Goal: Task Accomplishment & Management: Use online tool/utility

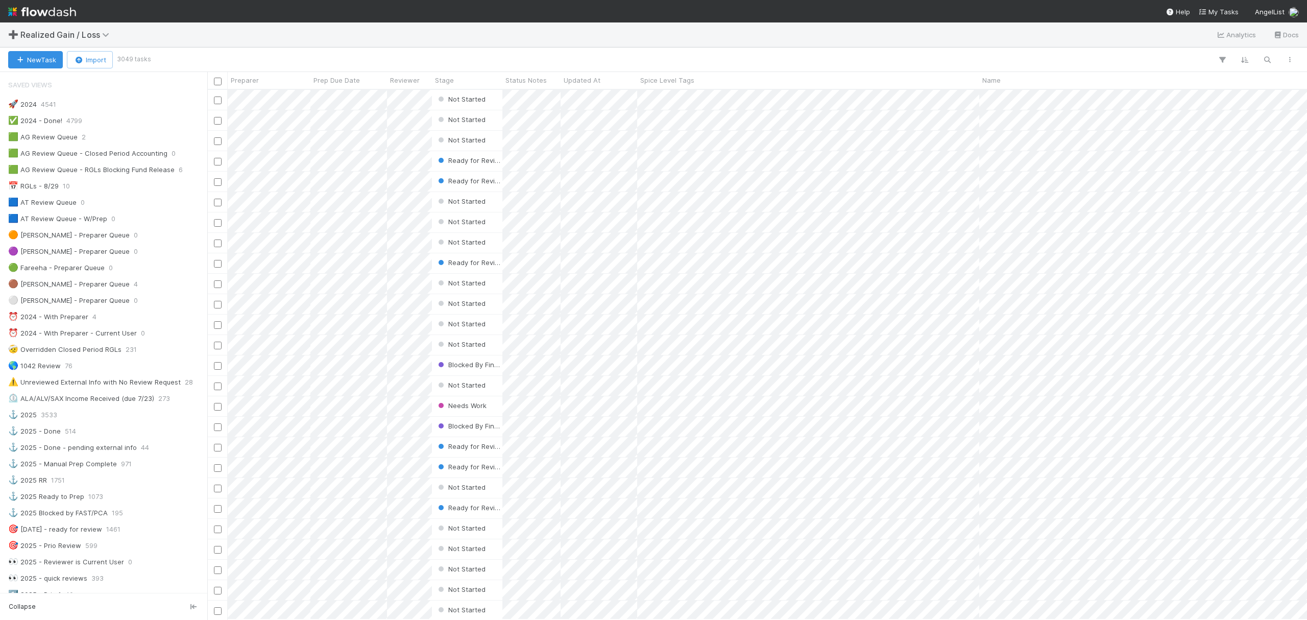
scroll to position [408, 0]
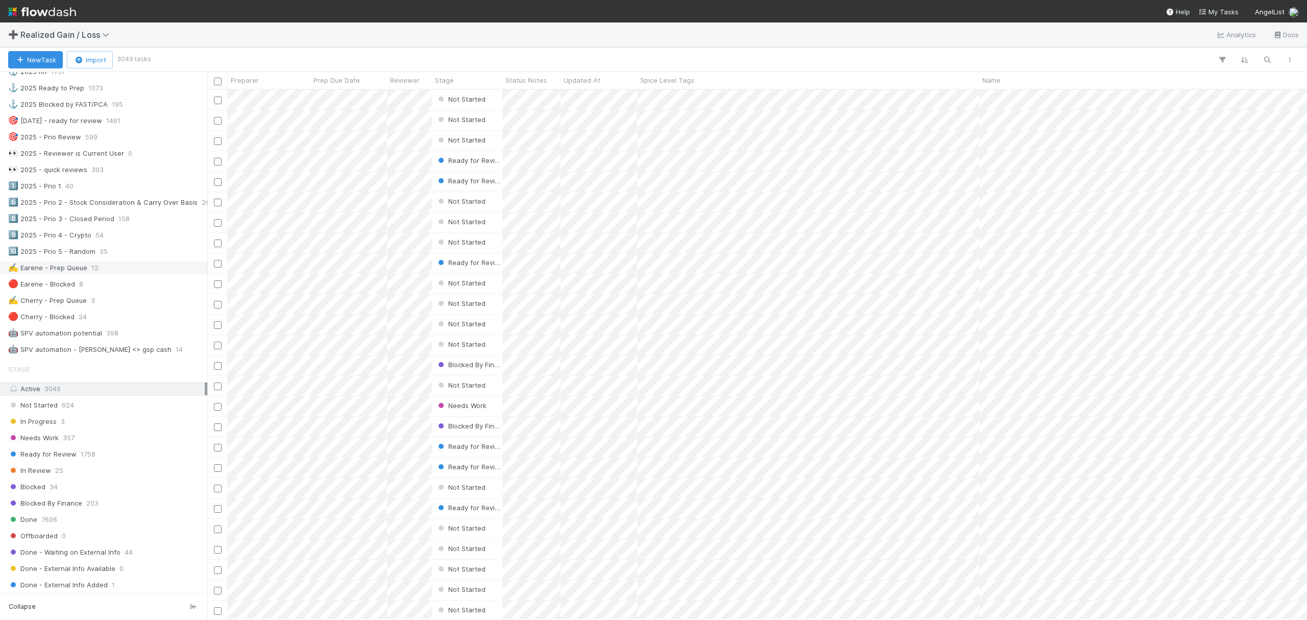
click at [102, 274] on div "✍️ Earene - Prep Queue 12" at bounding box center [106, 267] width 197 height 13
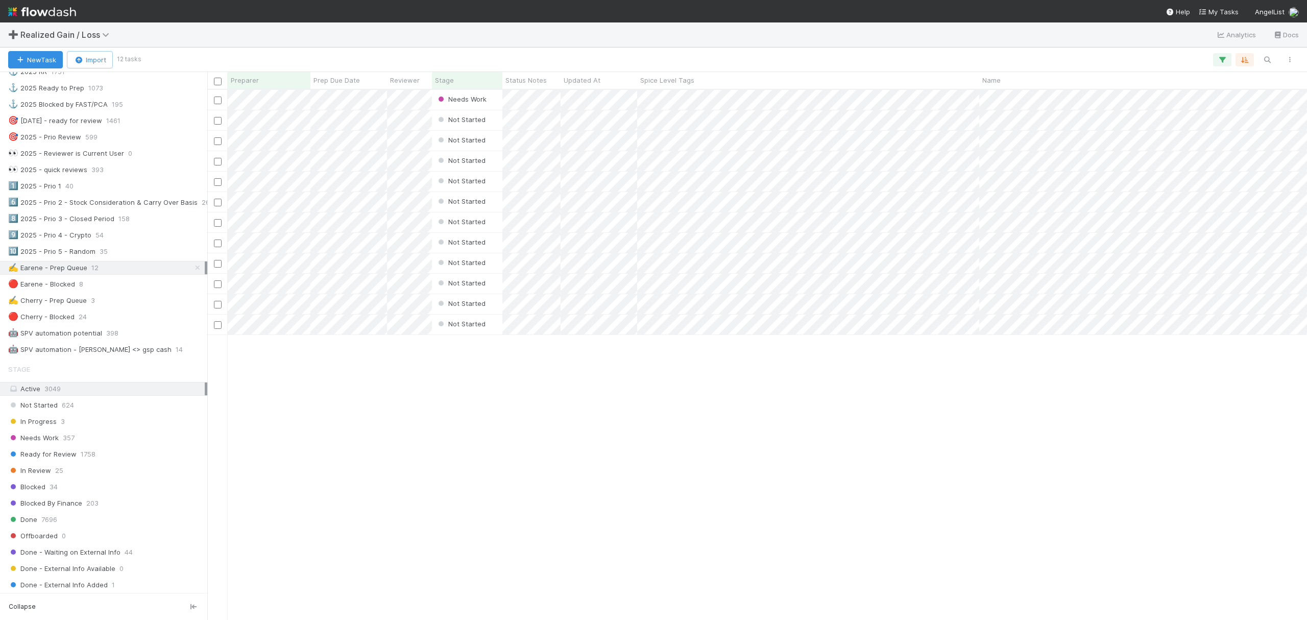
scroll to position [519, 1089]
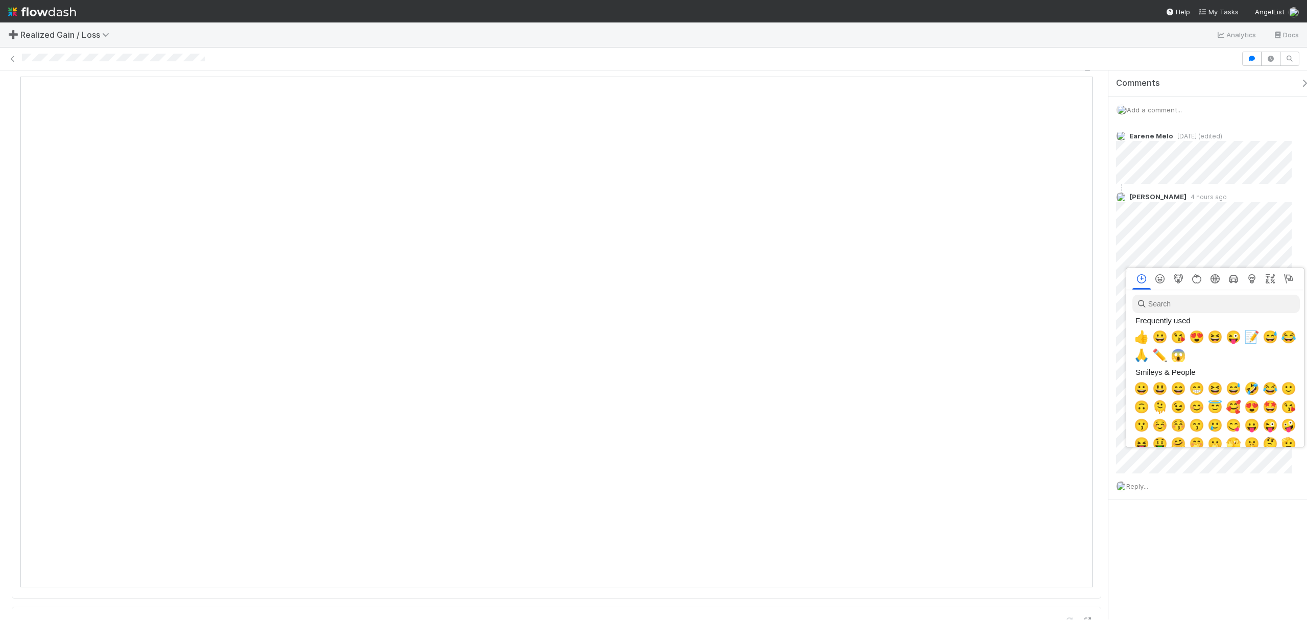
scroll to position [0, 6]
click at [1158, 355] on span "✏️" at bounding box center [1157, 355] width 15 height 14
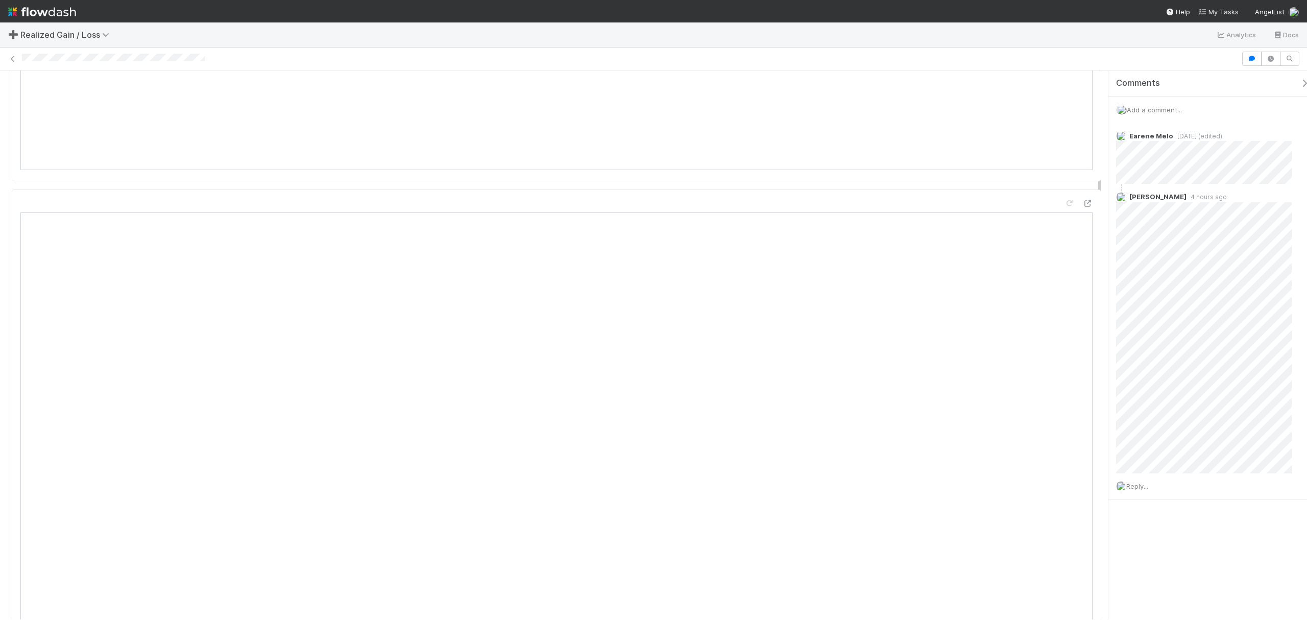
scroll to position [933, 0]
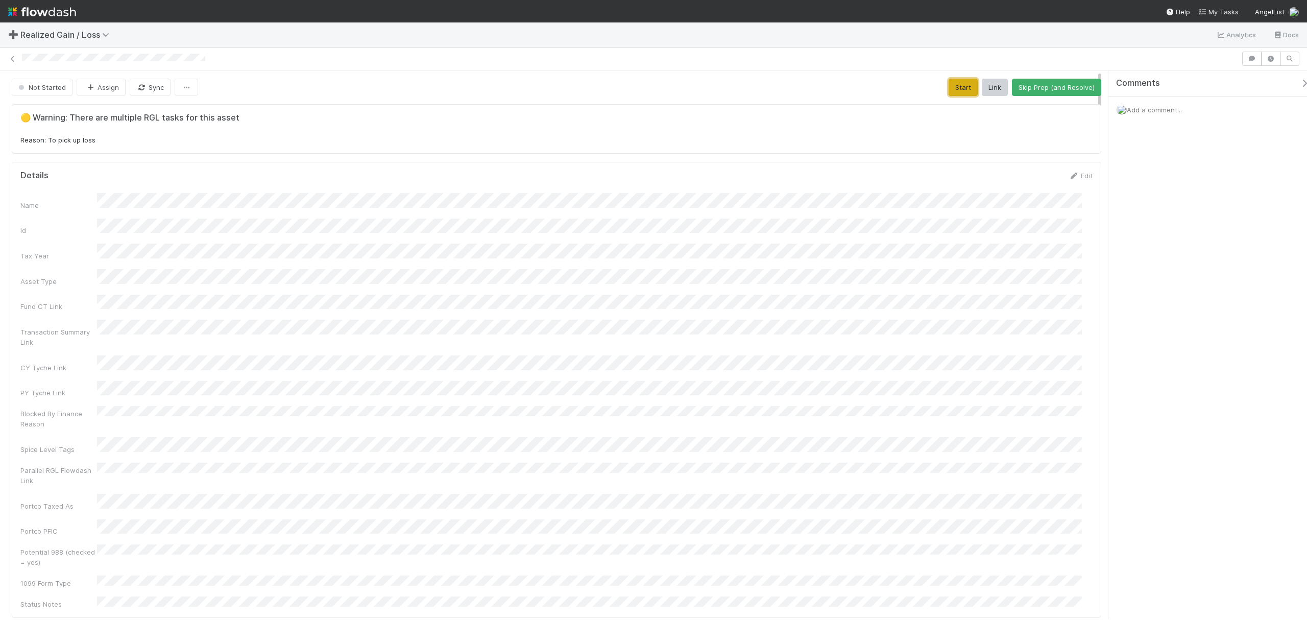
click at [959, 88] on button "Start" at bounding box center [963, 87] width 29 height 17
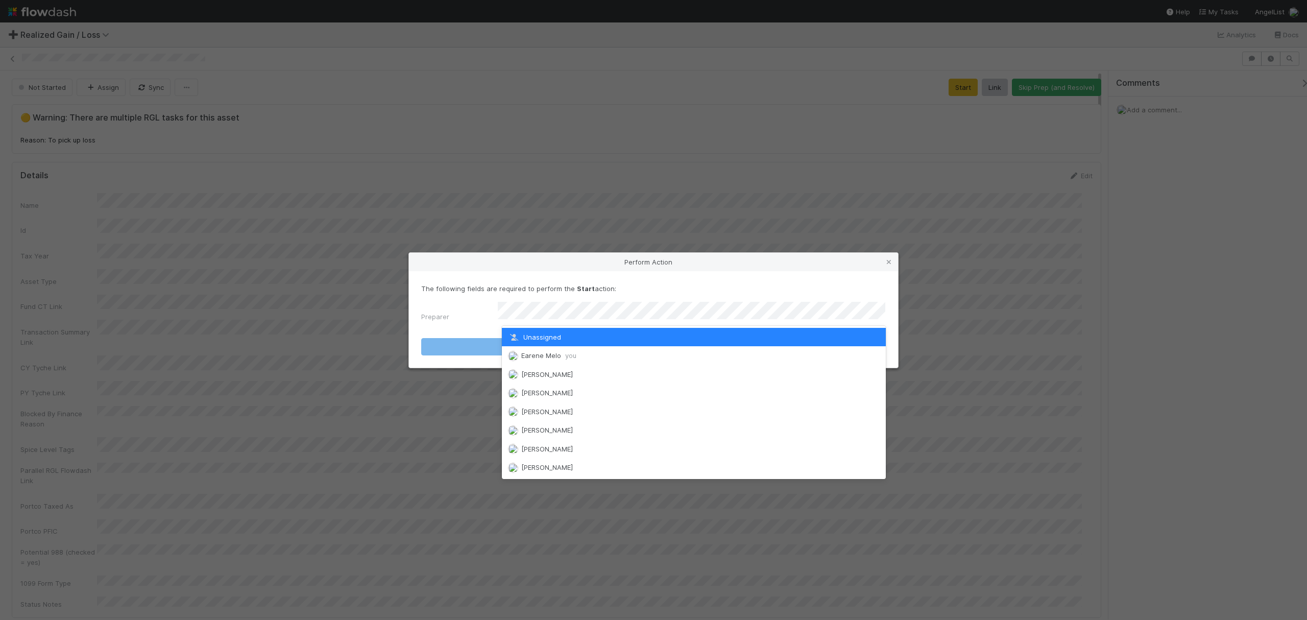
click at [577, 345] on div "Unassigned" at bounding box center [693, 337] width 383 height 18
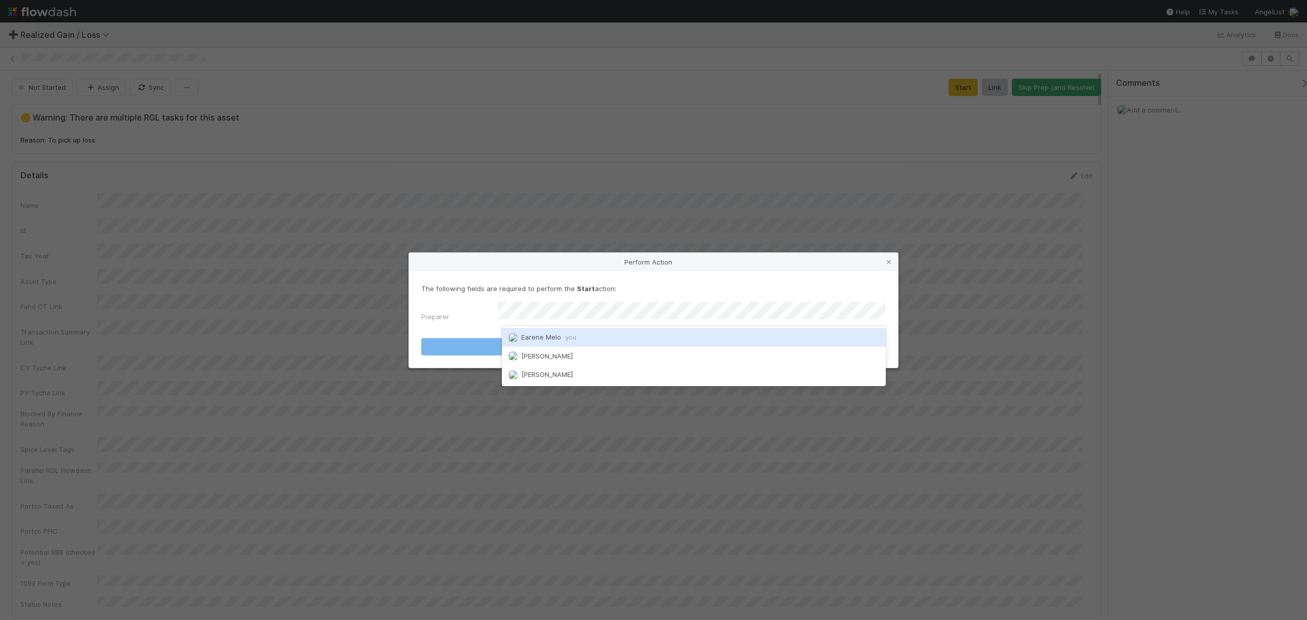
click at [572, 342] on div "Earene Melo you" at bounding box center [693, 337] width 383 height 18
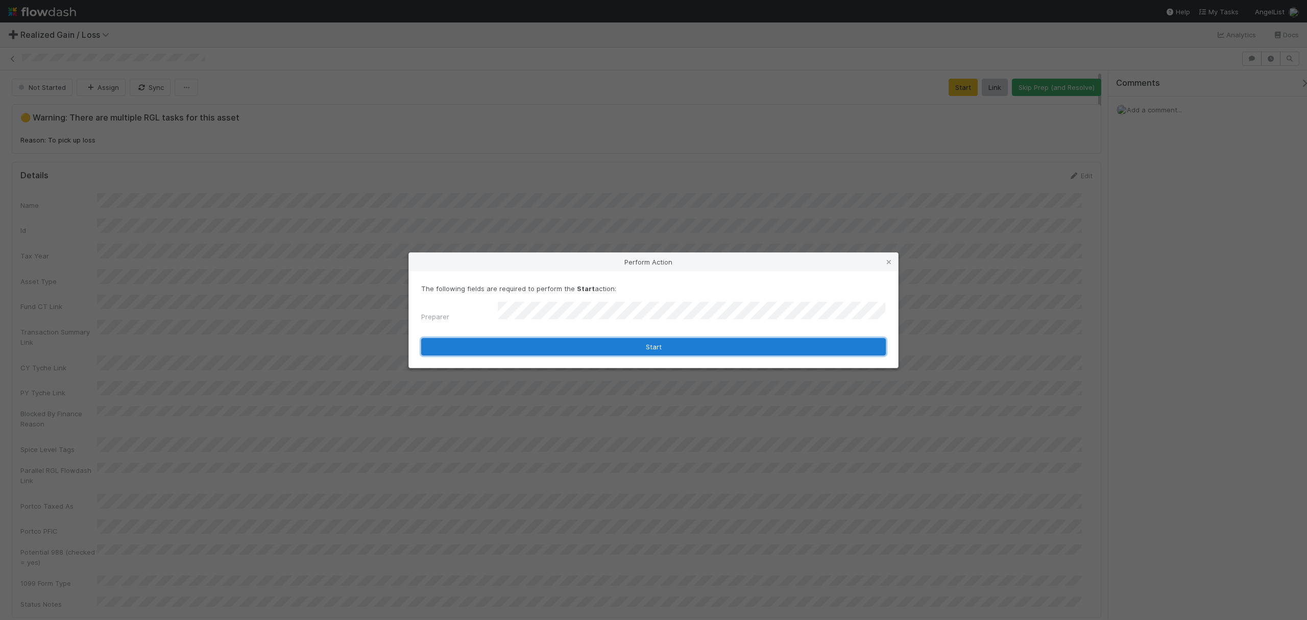
click at [639, 348] on button "Start" at bounding box center [653, 346] width 465 height 17
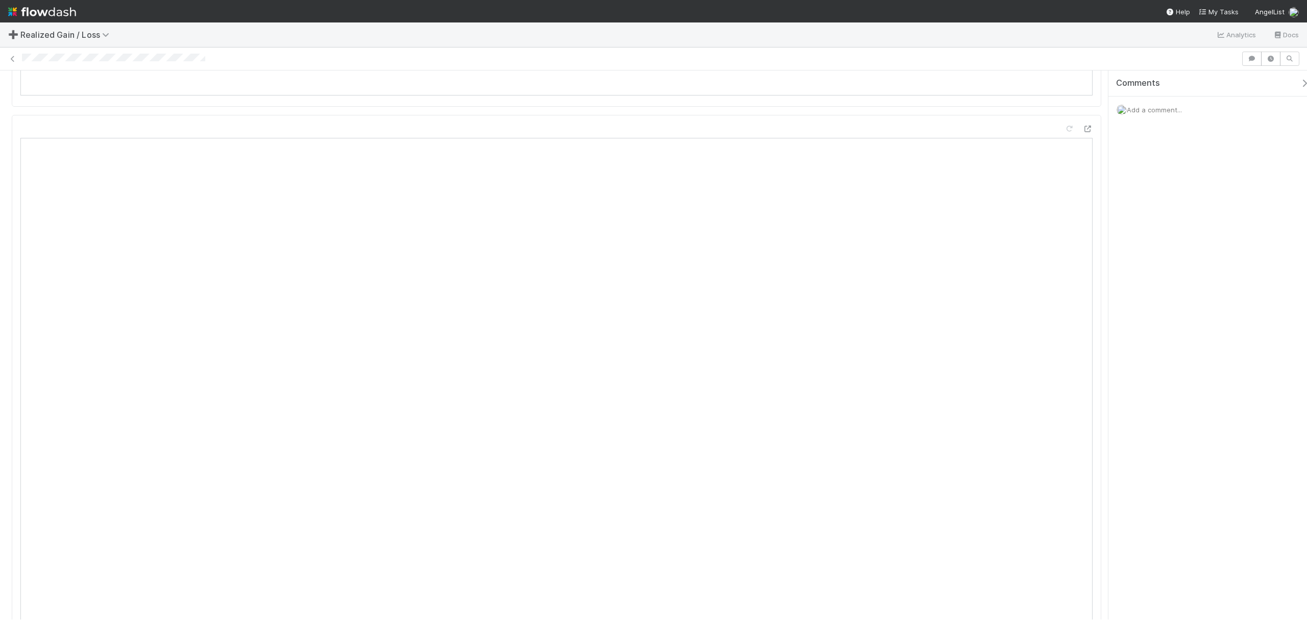
scroll to position [817, 0]
